Goal: Task Accomplishment & Management: Complete application form

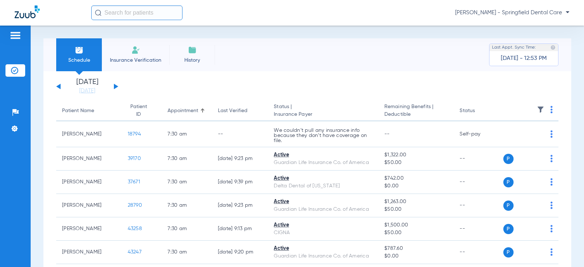
click at [121, 17] on input "text" at bounding box center [136, 12] width 91 height 15
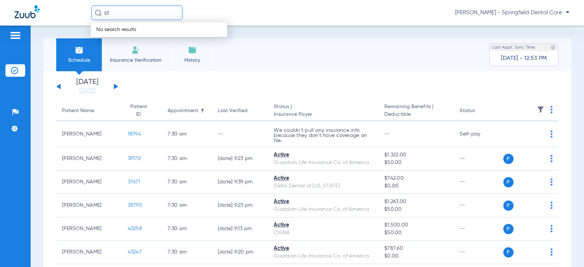
type input "c"
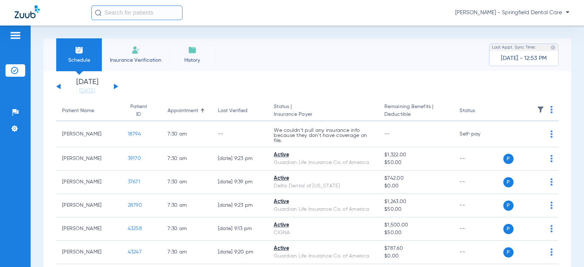
click at [121, 17] on input "text" at bounding box center [136, 12] width 91 height 15
click at [131, 11] on input "text" at bounding box center [136, 12] width 91 height 15
click at [131, 12] on input "text" at bounding box center [136, 12] width 91 height 15
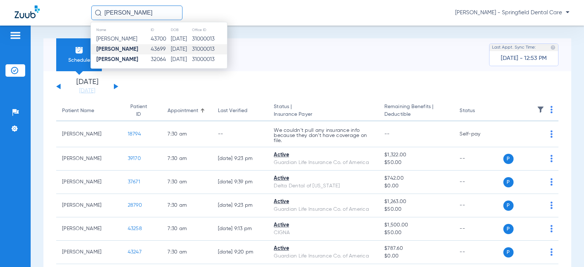
type input "don criss"
click at [150, 54] on td "43699" at bounding box center [160, 49] width 20 height 10
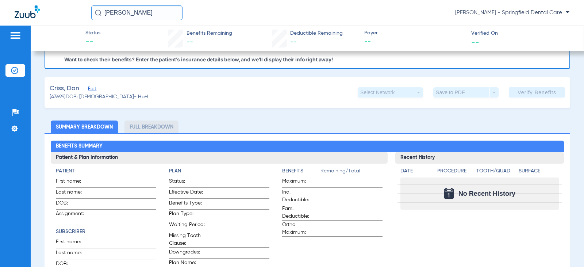
scroll to position [36, 0]
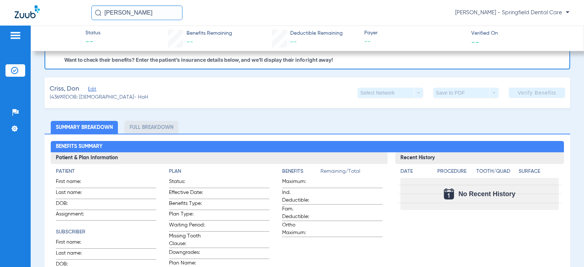
click at [97, 88] on div "Criss, Don Edit" at bounding box center [99, 88] width 99 height 9
click at [92, 89] on span "Edit" at bounding box center [91, 89] width 7 height 7
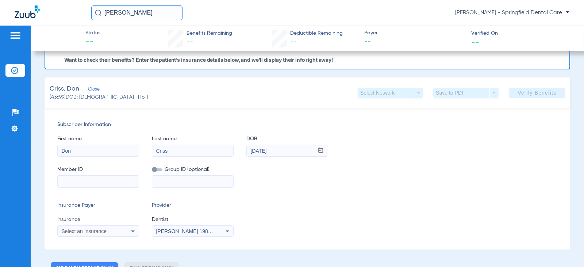
click at [92, 185] on input at bounding box center [98, 182] width 81 height 12
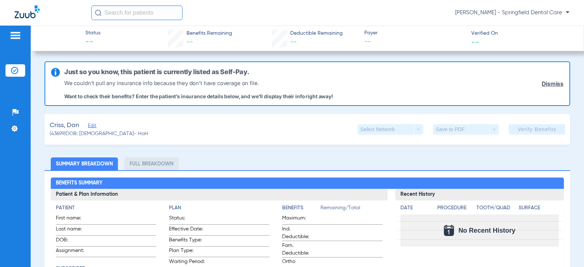
click at [129, 9] on input "text" at bounding box center [136, 12] width 91 height 15
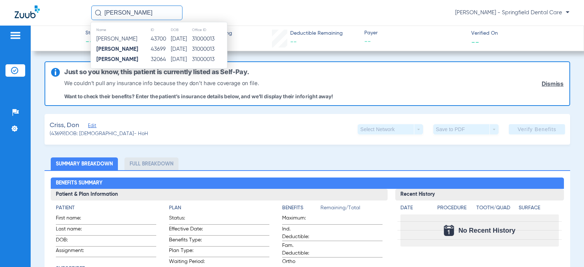
type input "[PERSON_NAME]"
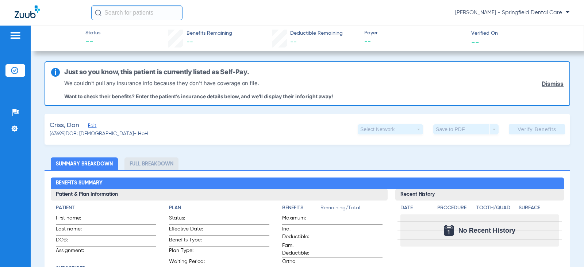
click at [138, 9] on input "text" at bounding box center [136, 12] width 91 height 15
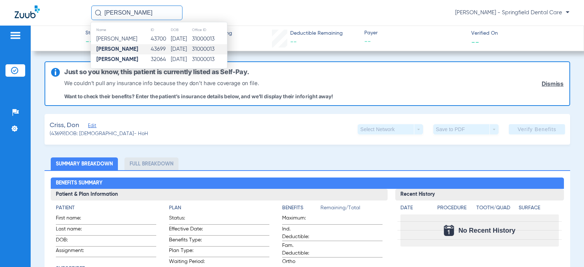
type input "don criss"
click at [150, 51] on td "43699" at bounding box center [160, 49] width 20 height 10
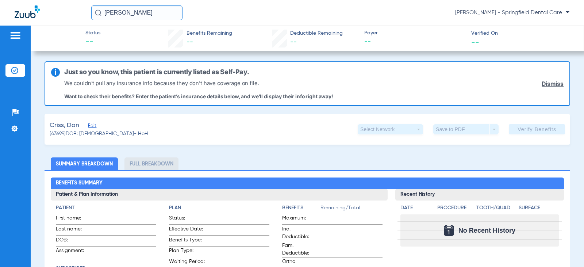
click at [132, 17] on input "don criss" at bounding box center [136, 12] width 91 height 15
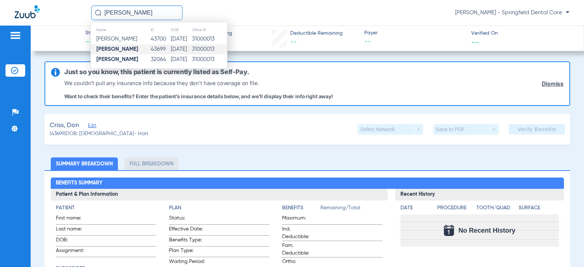
click at [245, 16] on div "don criss Name ID DOB Office ID Don B Criss 43700 04/30/2010 31000013 Don Criss…" at bounding box center [330, 12] width 478 height 15
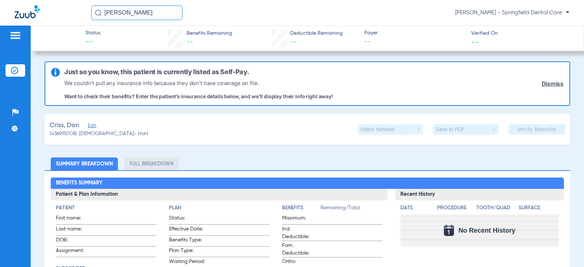
click at [92, 127] on span "Edit" at bounding box center [91, 126] width 7 height 7
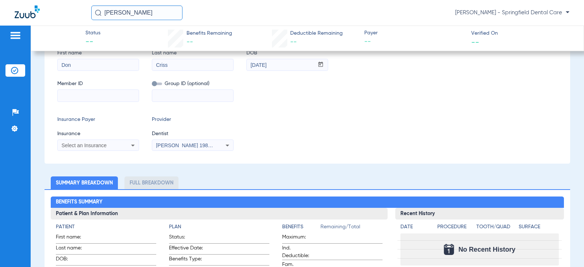
scroll to position [109, 0]
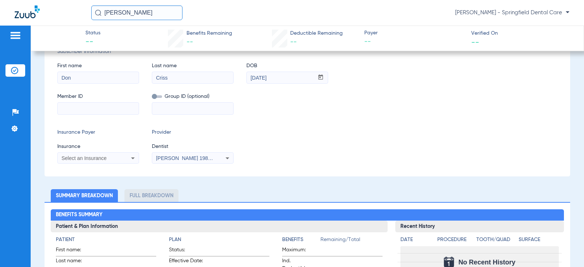
click at [101, 109] on input at bounding box center [98, 109] width 81 height 12
paste input "#814608210"
click at [112, 156] on div "Select an Insurance" at bounding box center [90, 157] width 59 height 5
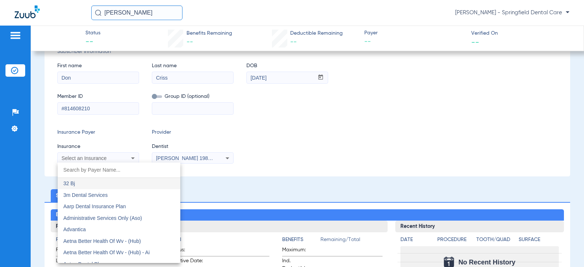
click at [66, 107] on div at bounding box center [292, 133] width 584 height 267
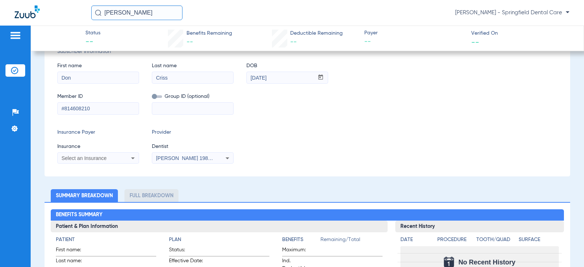
click at [65, 108] on input "#814608210" at bounding box center [98, 109] width 81 height 12
click at [110, 106] on input "814608210" at bounding box center [98, 109] width 81 height 12
type input "814608210"
click at [101, 161] on div "Select an Insurance" at bounding box center [98, 158] width 81 height 9
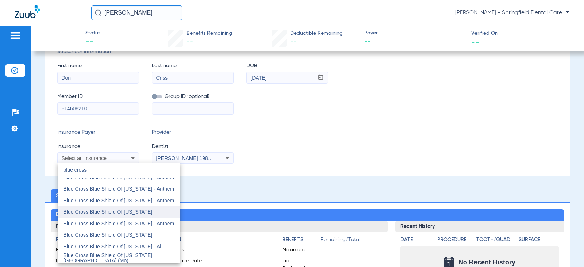
type input "blue cross"
click at [114, 212] on span "Blue Cross Blue Shield Of Illinois" at bounding box center [108, 212] width 89 height 6
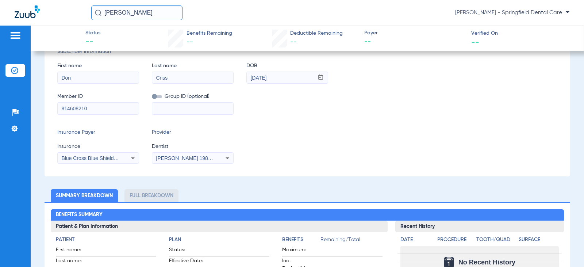
click at [227, 160] on icon at bounding box center [227, 158] width 9 height 9
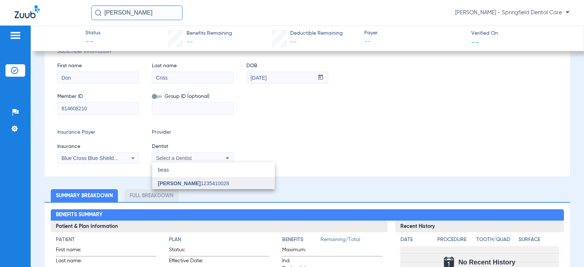
type input "beas"
click at [220, 181] on span "Stacie Beasley 1235410028" at bounding box center [193, 183] width 71 height 5
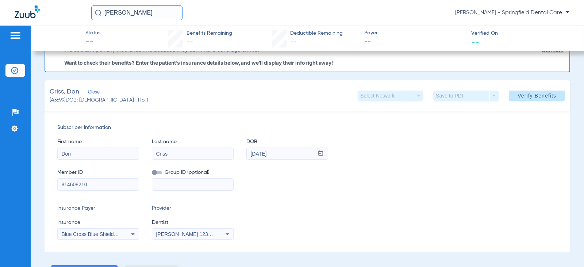
scroll to position [0, 0]
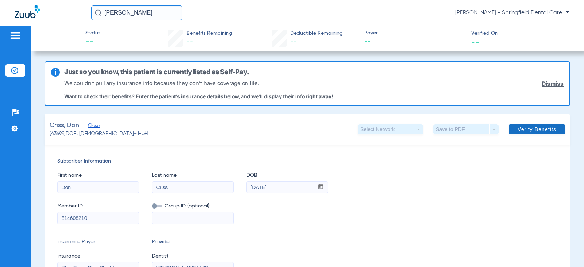
click at [511, 124] on span at bounding box center [537, 129] width 56 height 18
